Goal: Find specific page/section: Find specific page/section

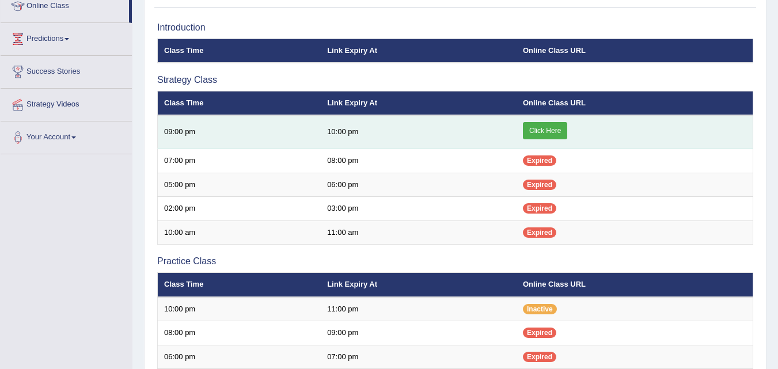
click at [542, 131] on link "Click Here" at bounding box center [545, 130] width 44 height 17
